Goal: Task Accomplishment & Management: Use online tool/utility

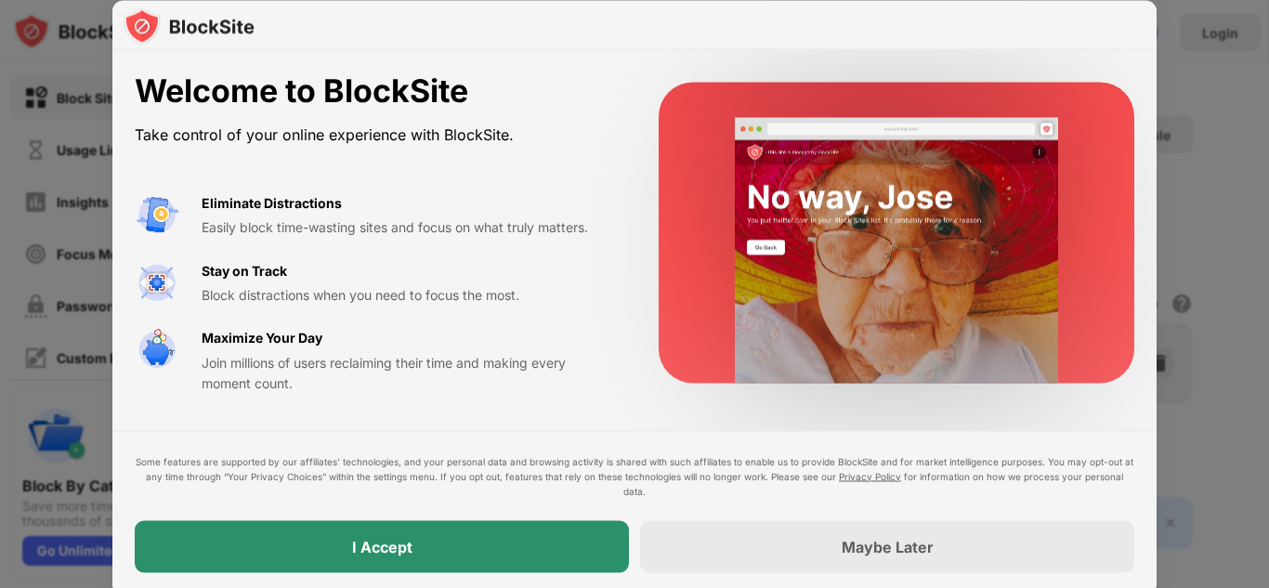
click at [522, 554] on div "I Accept" at bounding box center [382, 546] width 494 height 52
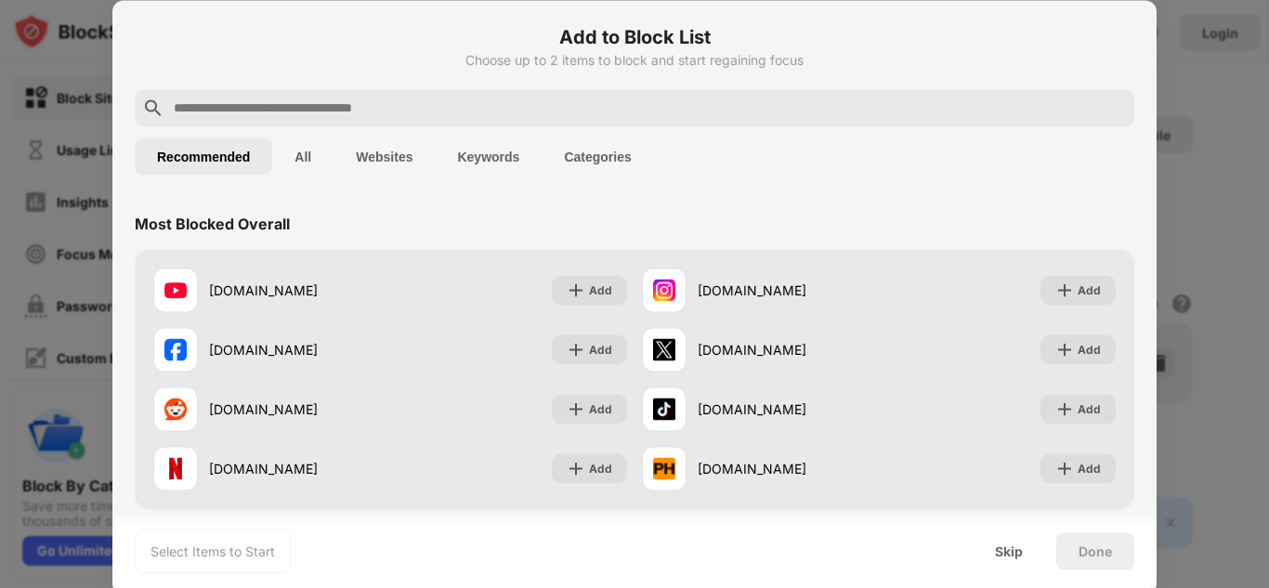
click at [371, 151] on button "Websites" at bounding box center [383, 155] width 101 height 37
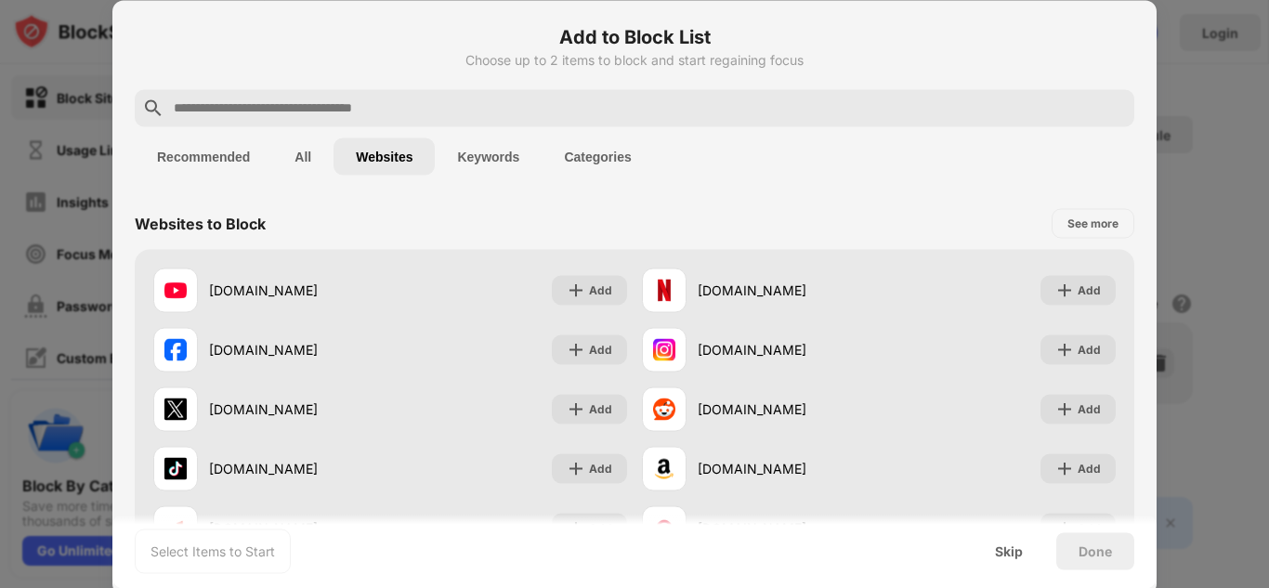
click at [381, 128] on div "Recommended All Websites Keywords Categories" at bounding box center [634, 155] width 999 height 59
click at [372, 115] on input "text" at bounding box center [649, 108] width 955 height 22
type input "*"
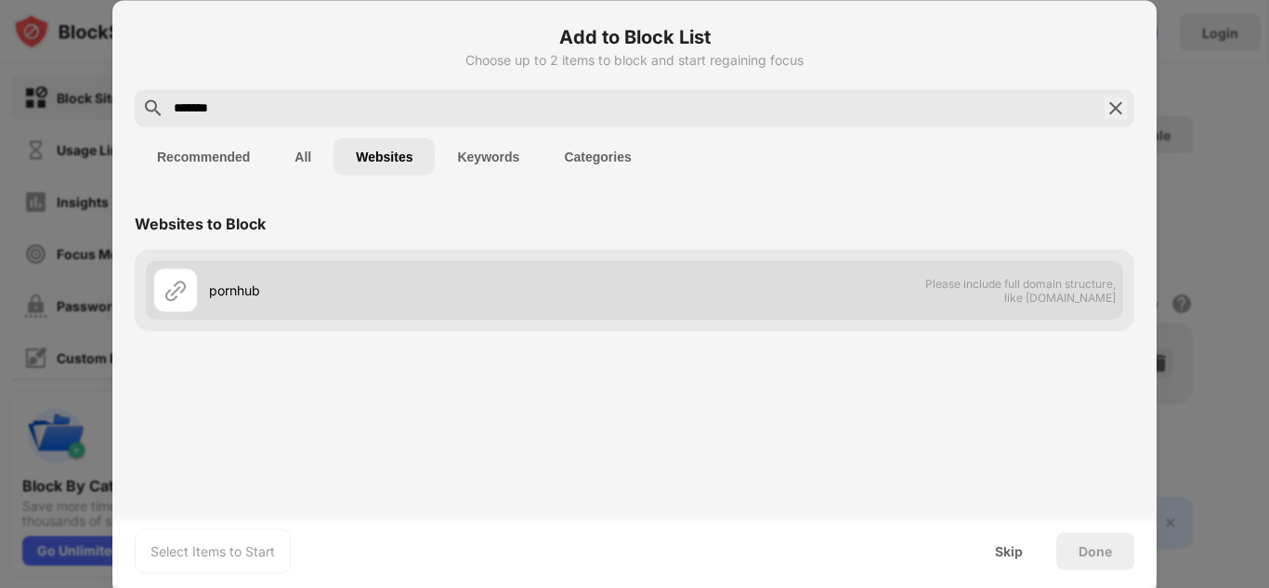
click at [183, 283] on img at bounding box center [175, 290] width 22 height 22
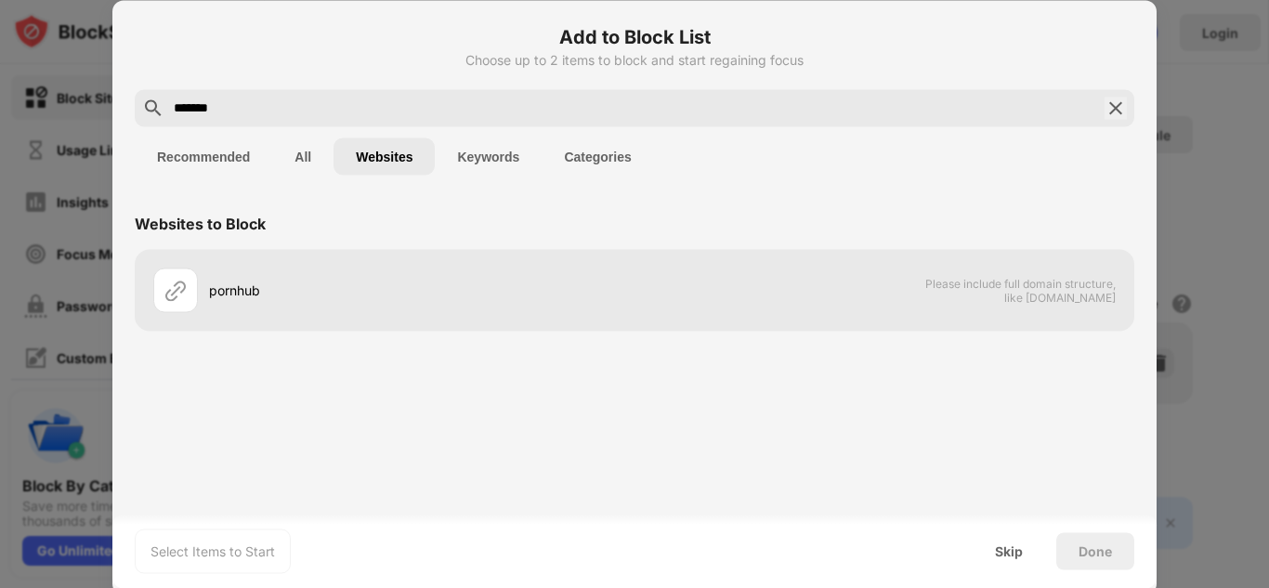
click at [500, 158] on button "Keywords" at bounding box center [488, 155] width 107 height 37
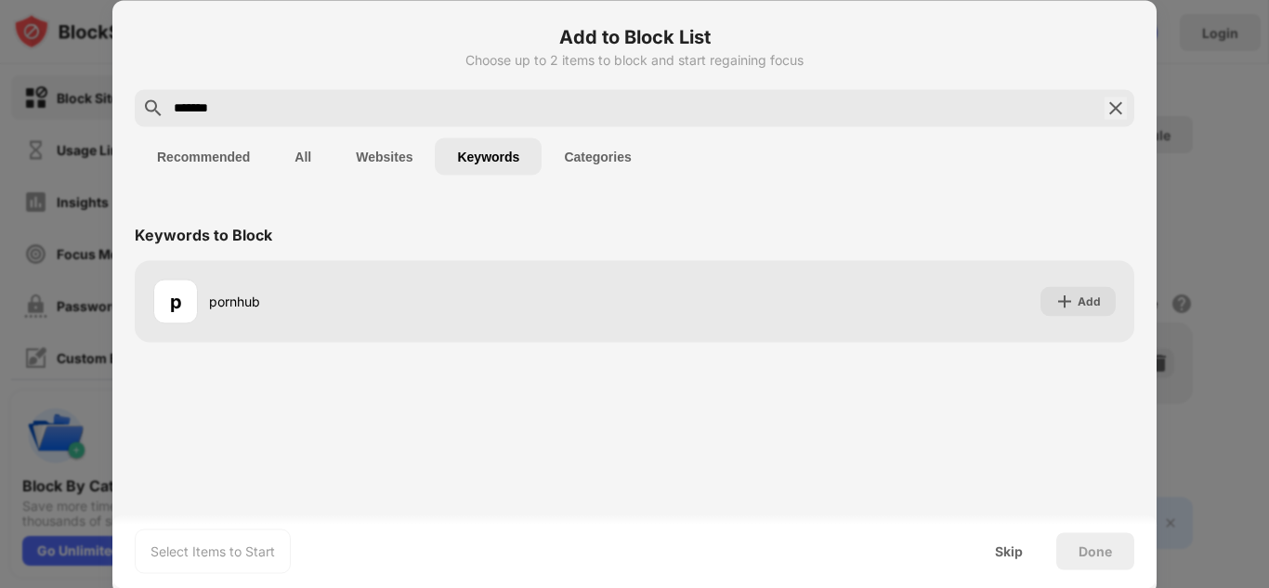
click at [383, 101] on input "*******" at bounding box center [634, 108] width 925 height 22
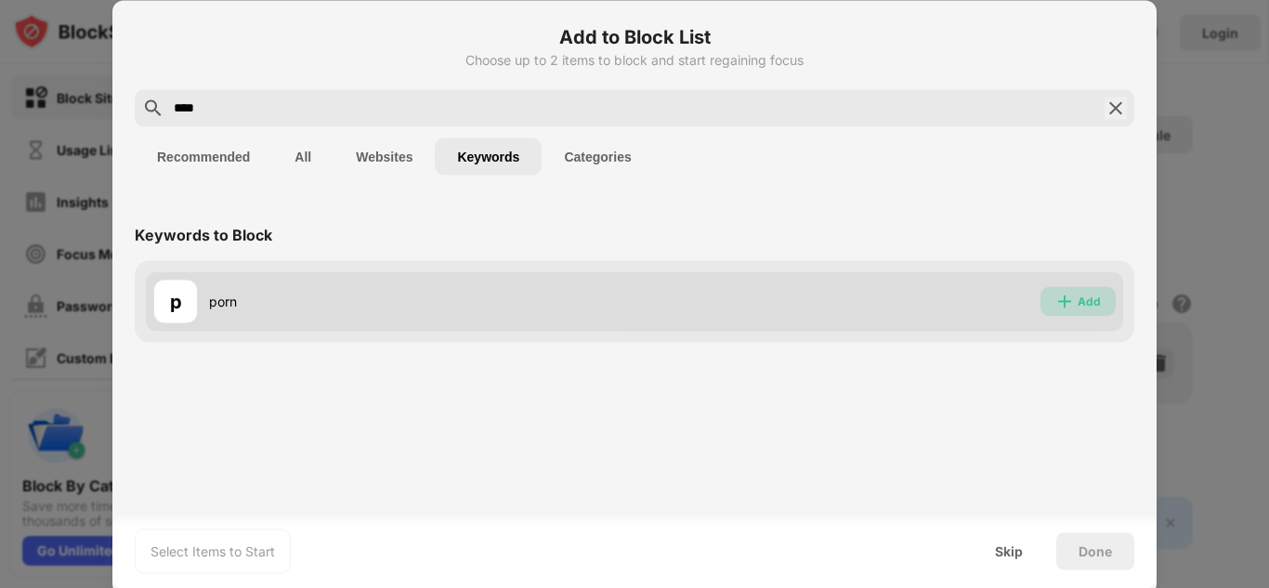
click at [1102, 296] on div "Add" at bounding box center [1077, 301] width 75 height 30
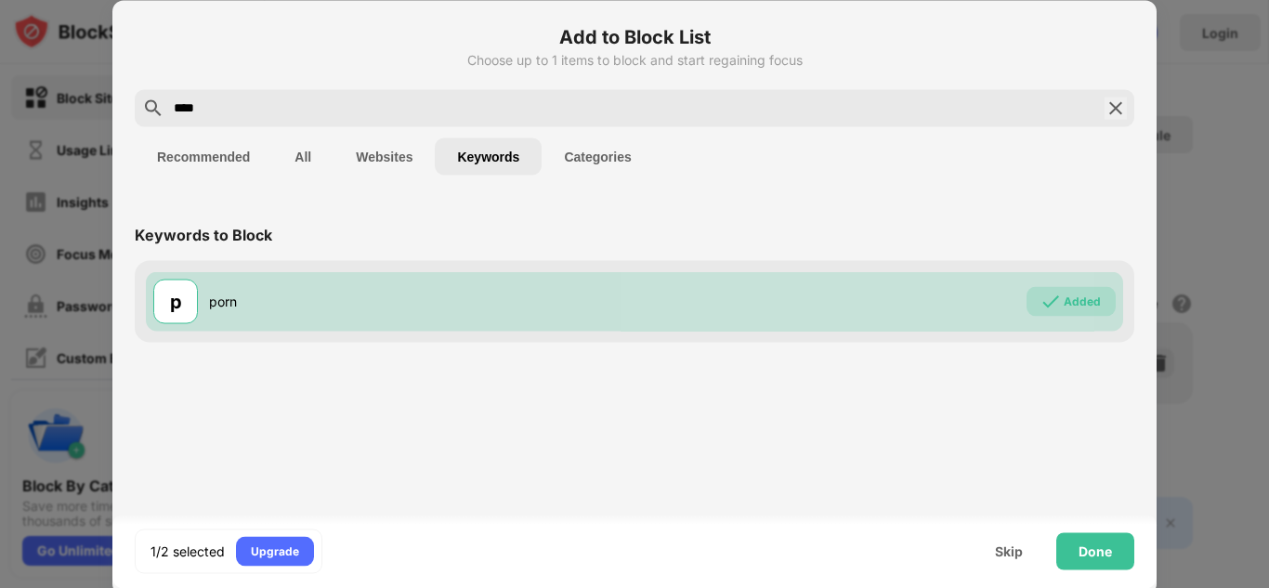
drag, startPoint x: 489, startPoint y: 111, endPoint x: 93, endPoint y: 98, distance: 395.8
click at [93, 587] on div "Add to Block List Choose up to 1 items to block and start regaining focus **** …" at bounding box center [634, 588] width 1269 height 0
type input "*"
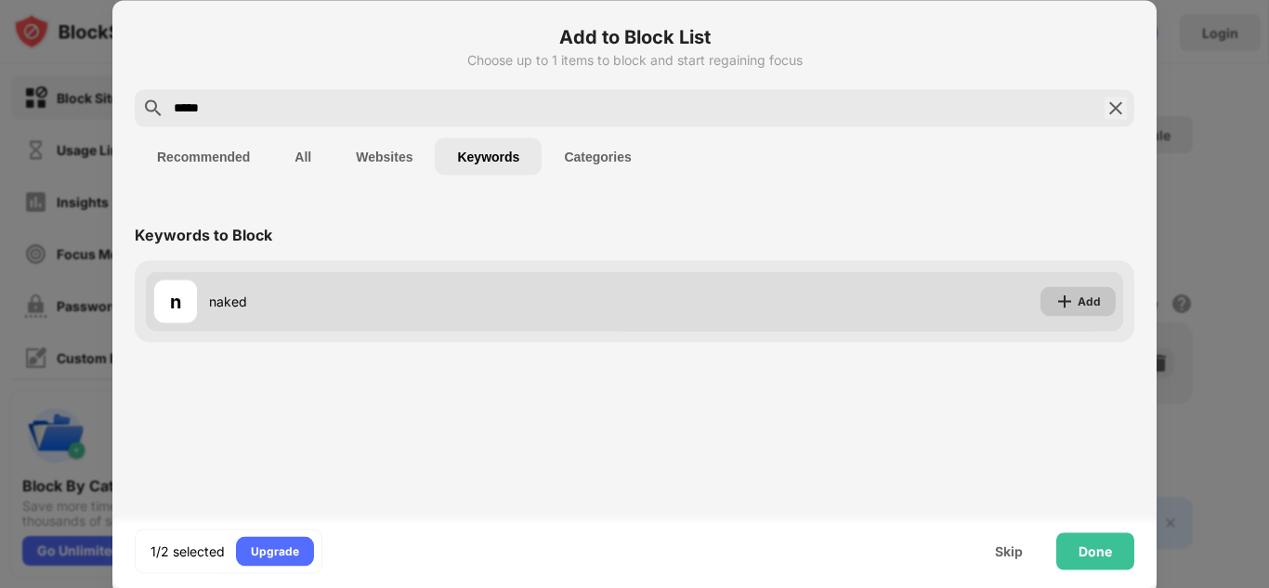
type input "*****"
click at [1097, 310] on div "Add" at bounding box center [1077, 301] width 75 height 30
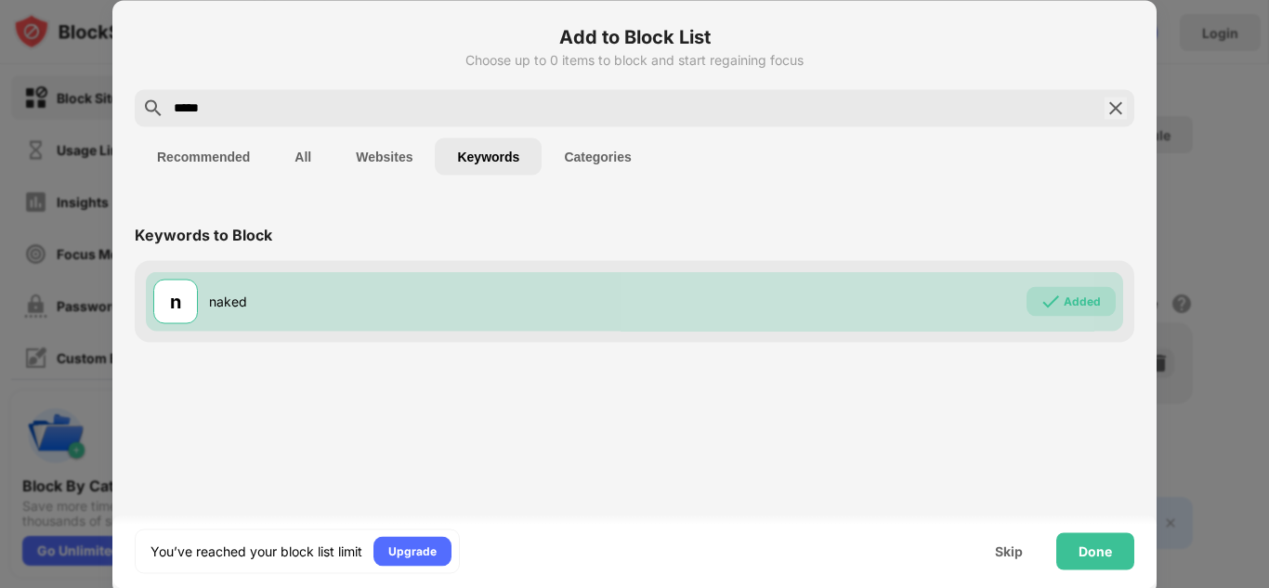
drag, startPoint x: 280, startPoint y: 116, endPoint x: 147, endPoint y: 105, distance: 133.3
click at [147, 105] on div "*****" at bounding box center [634, 107] width 999 height 37
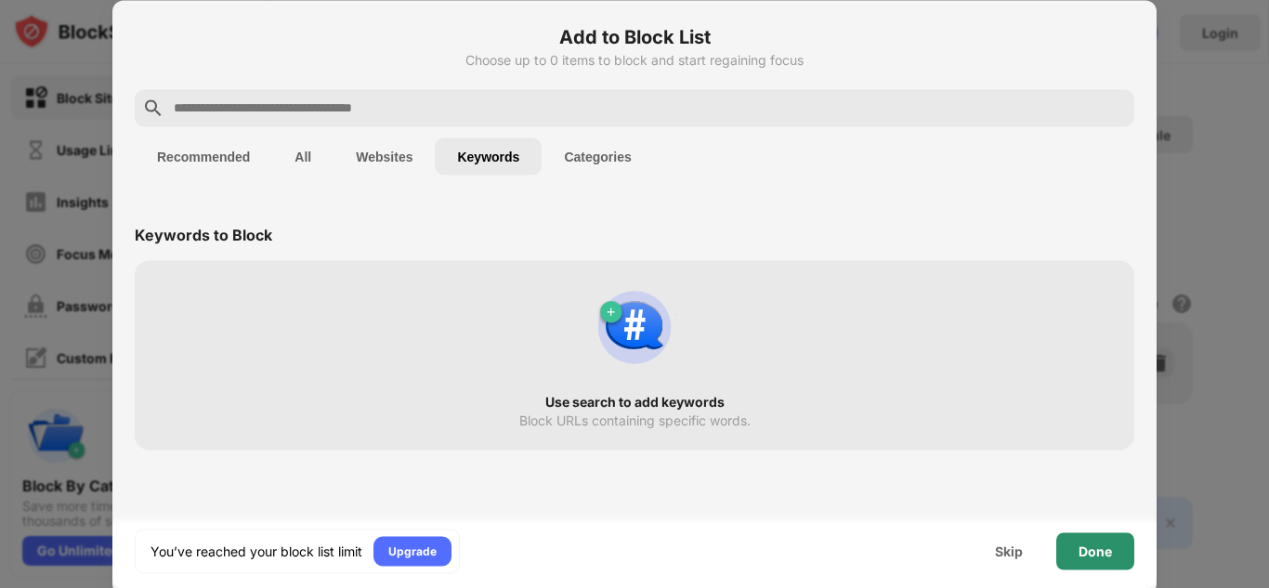
click at [1085, 548] on div "Done" at bounding box center [1094, 550] width 33 height 15
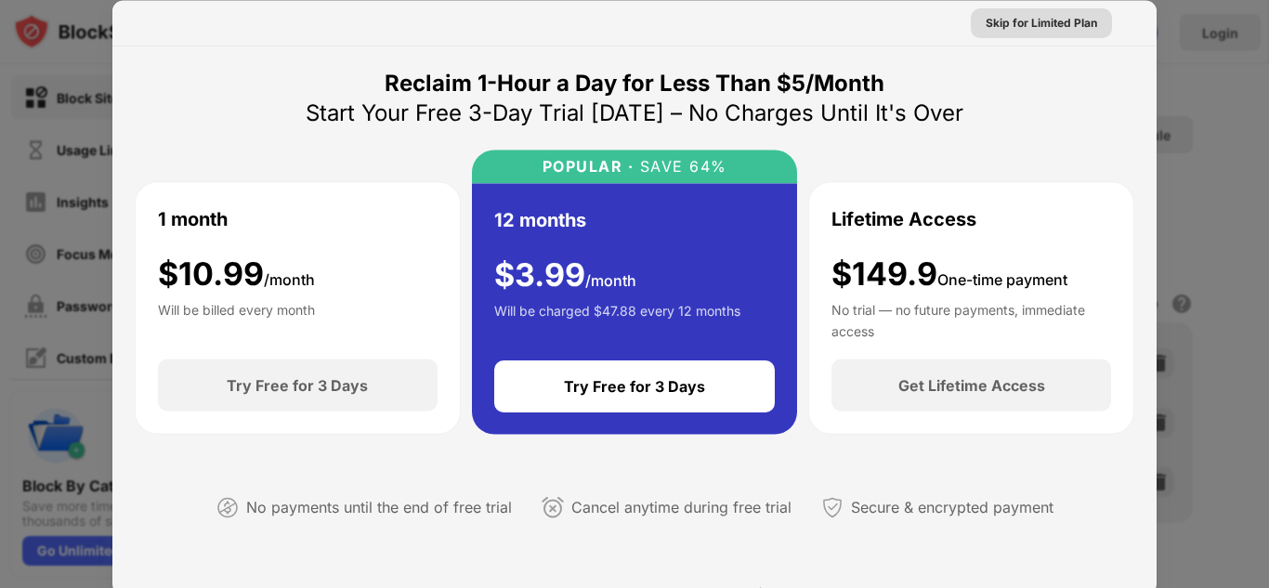
click at [1047, 20] on div "Skip for Limited Plan" at bounding box center [1040, 22] width 111 height 19
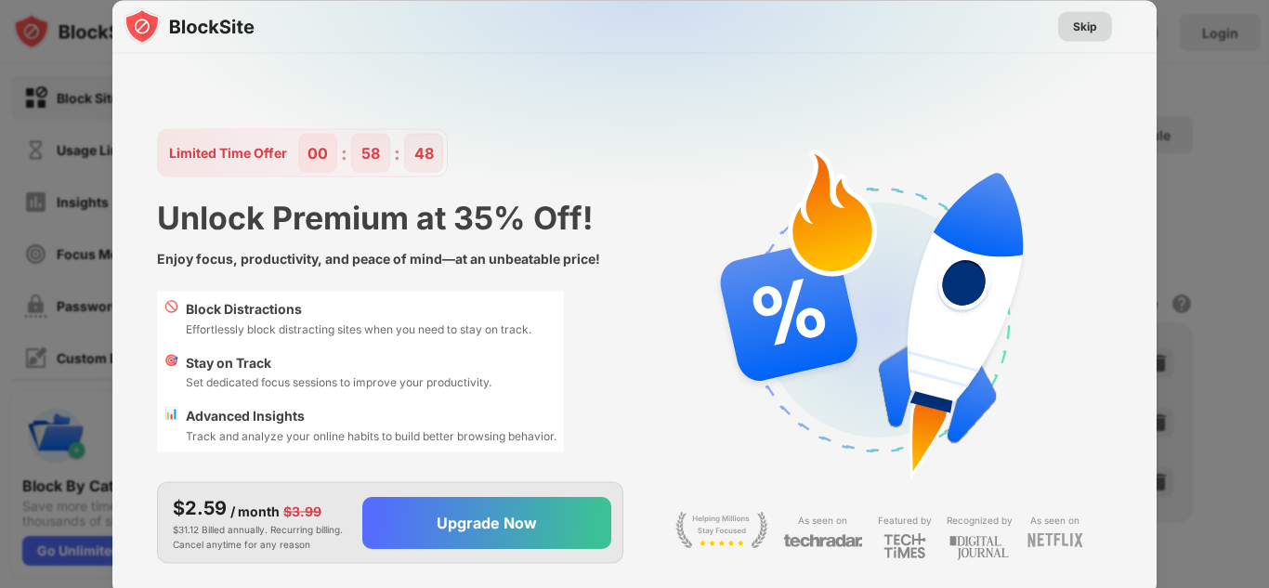
click at [1067, 22] on div "Skip" at bounding box center [1085, 26] width 54 height 30
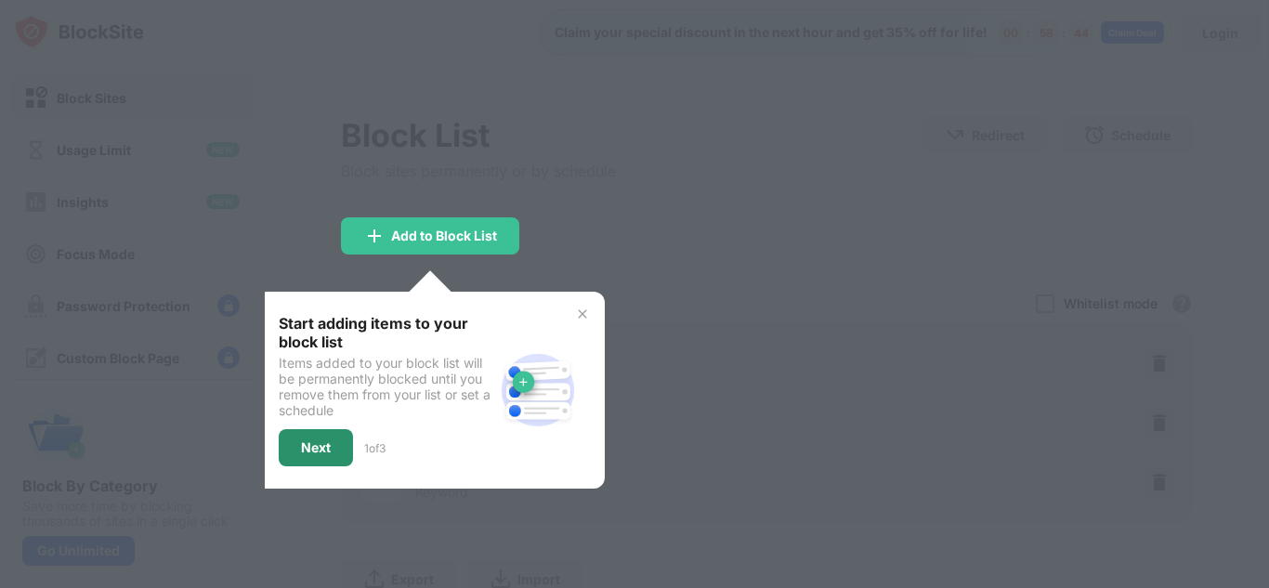
click at [315, 449] on div "Next" at bounding box center [316, 447] width 30 height 15
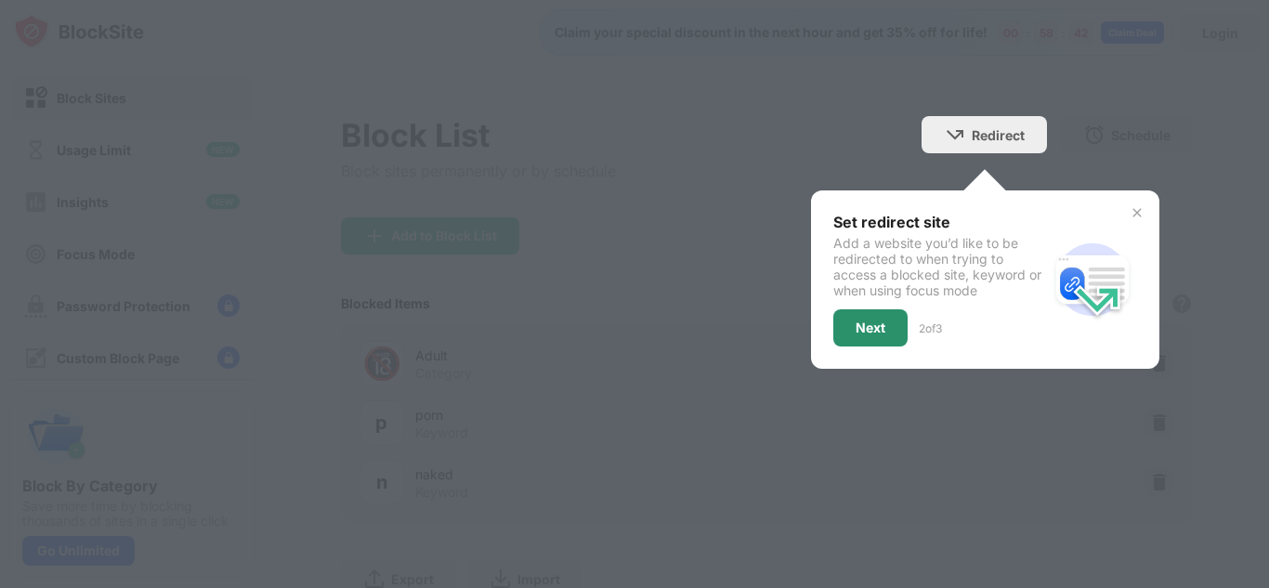
click at [849, 334] on div "Next" at bounding box center [870, 327] width 74 height 37
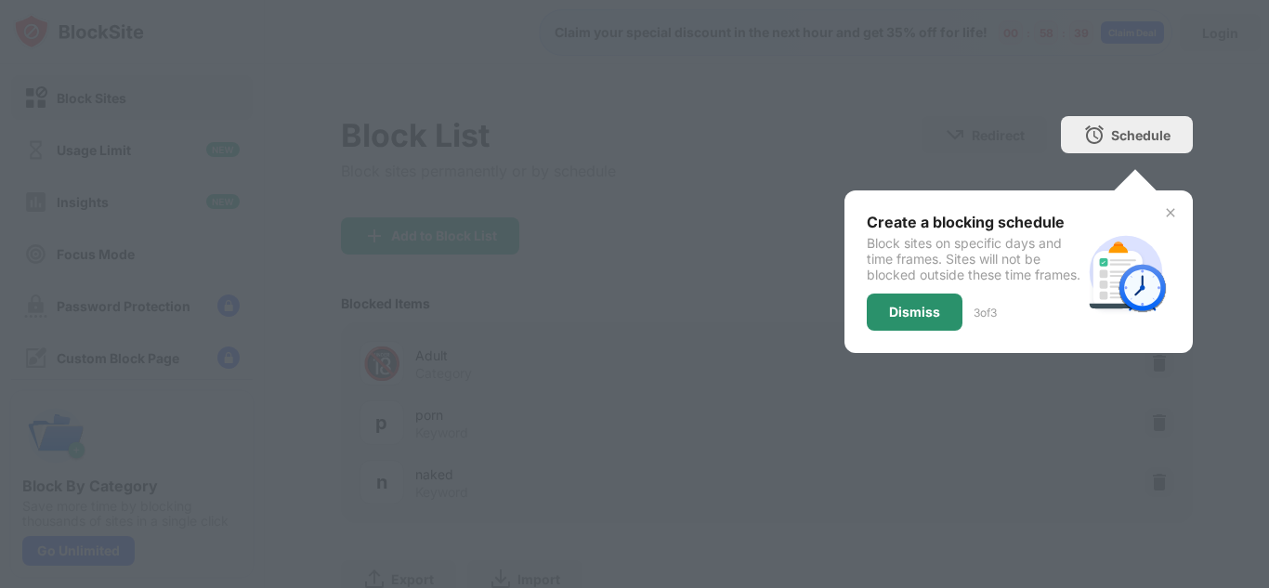
click at [867, 329] on div "Dismiss" at bounding box center [914, 311] width 96 height 37
